Goal: Task Accomplishment & Management: Manage account settings

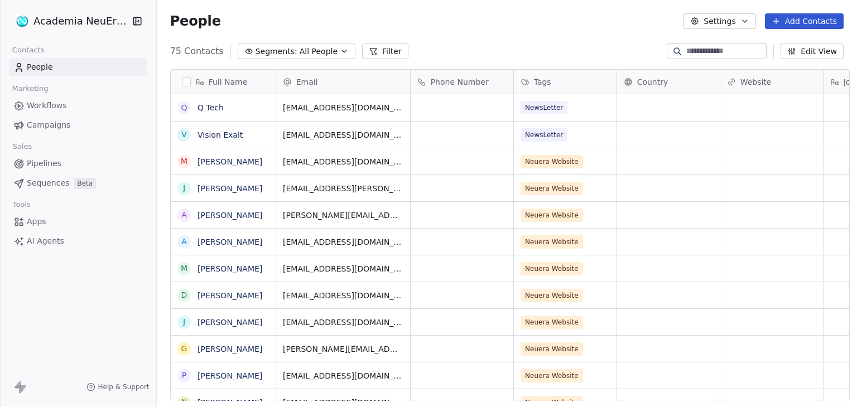
scroll to position [349, 698]
click at [78, 23] on html "Academia NeuEra SarL Contacts People Marketing Workflows Campaigns Sales Pipeli…" at bounding box center [428, 203] width 857 height 407
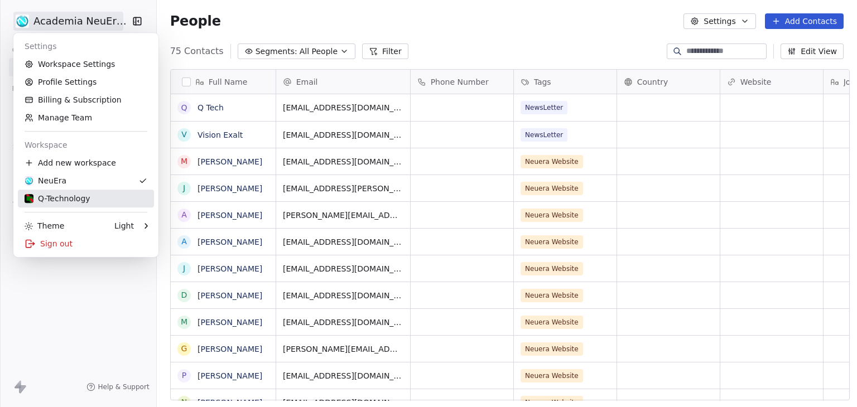
click at [51, 199] on div "Q-Technology" at bounding box center [58, 198] width 66 height 11
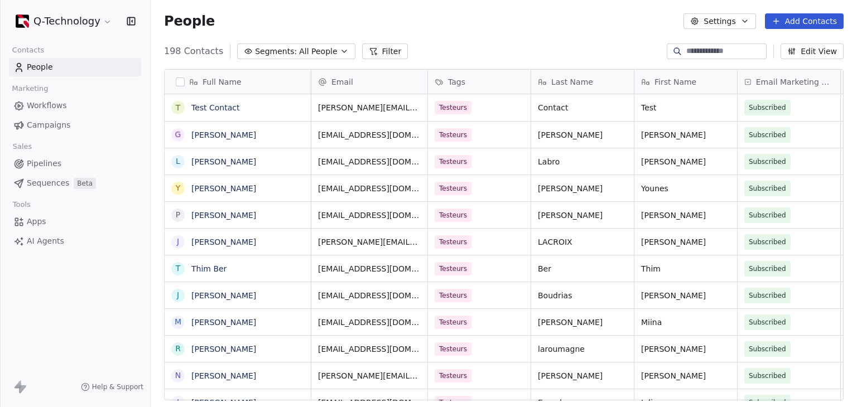
scroll to position [9, 9]
click at [220, 162] on link "[PERSON_NAME]" at bounding box center [223, 161] width 65 height 9
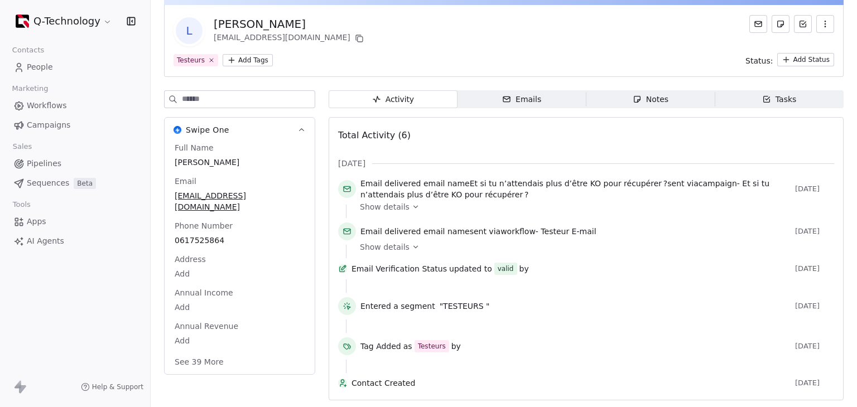
scroll to position [59, 0]
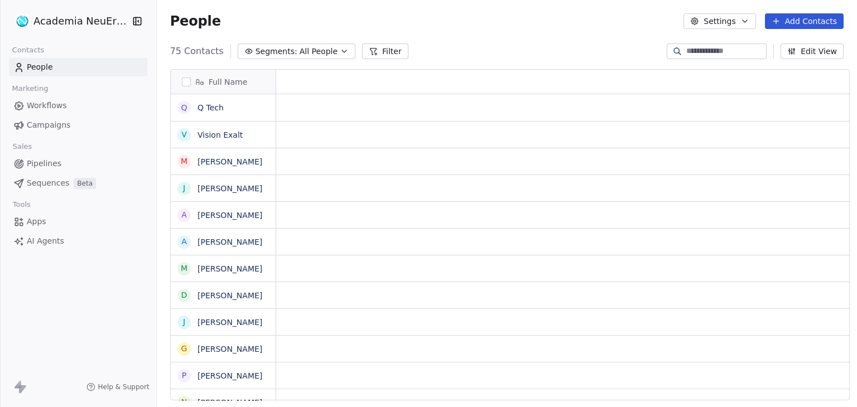
scroll to position [9, 9]
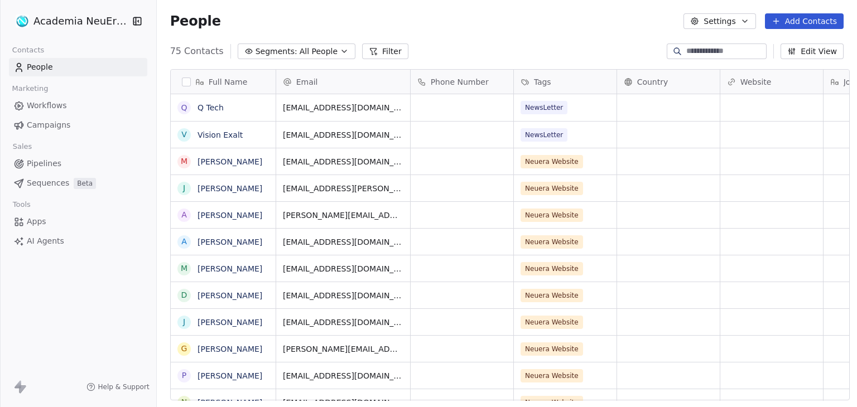
click at [52, 23] on html "Academia NeuEra SarL Contacts People Marketing Workflows Campaigns Sales Pipeli…" at bounding box center [428, 203] width 857 height 407
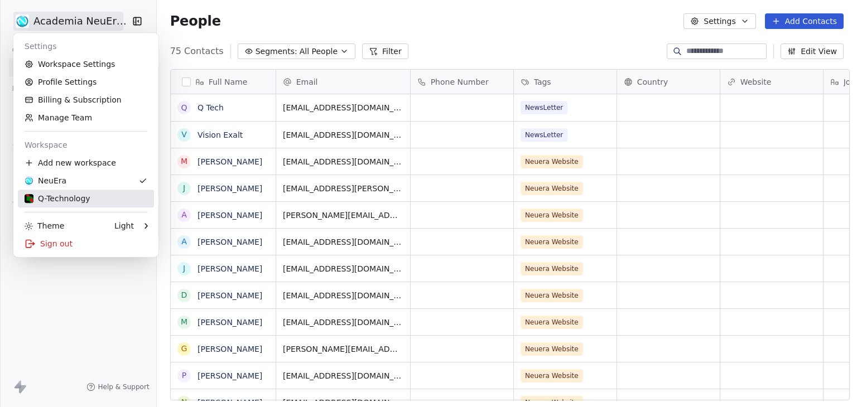
click at [36, 195] on div "Q-Technology" at bounding box center [58, 198] width 66 height 11
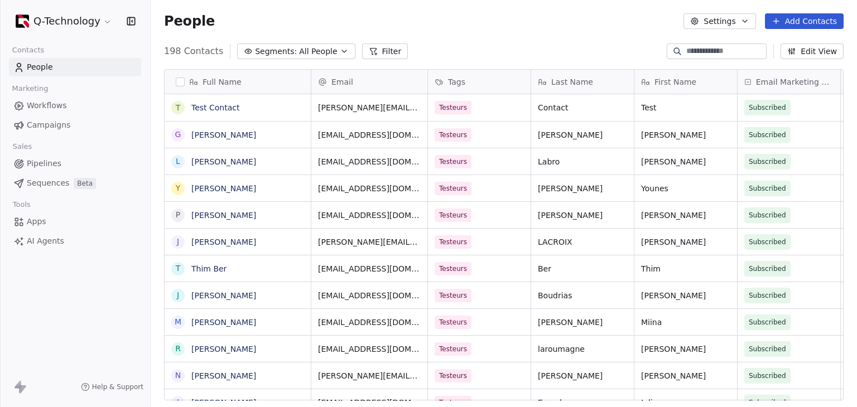
scroll to position [349, 698]
click at [54, 103] on span "Workflows" at bounding box center [47, 106] width 40 height 12
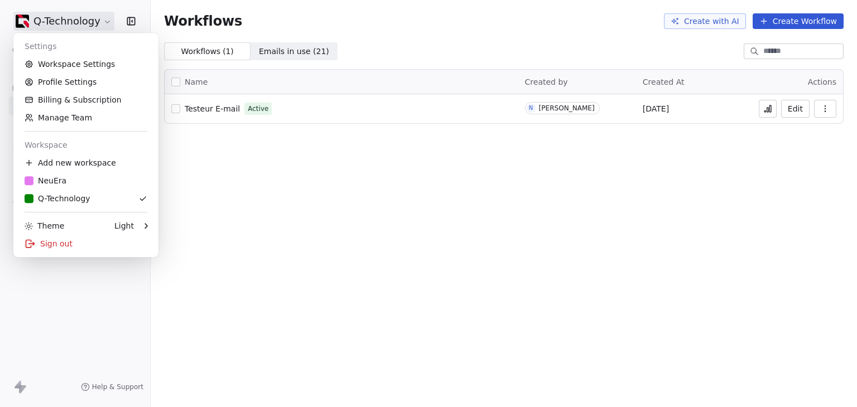
click at [84, 20] on html "Q-Technology Contacts People Marketing Workflows Campaigns Sales Pipelines Sequ…" at bounding box center [428, 203] width 857 height 407
click at [62, 242] on div "Sign out" at bounding box center [86, 244] width 136 height 18
